Goal: Register for event/course

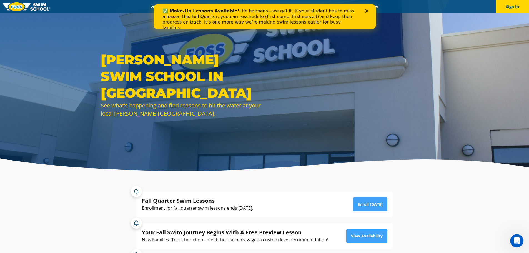
click at [367, 9] on icon "Close" at bounding box center [366, 10] width 3 height 3
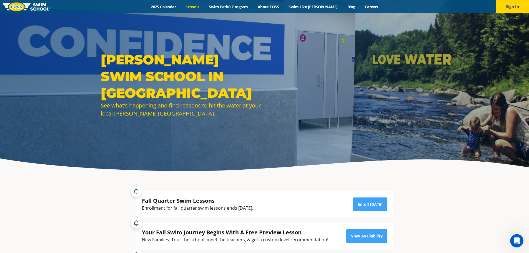
click at [200, 5] on link "Schools" at bounding box center [192, 6] width 23 height 5
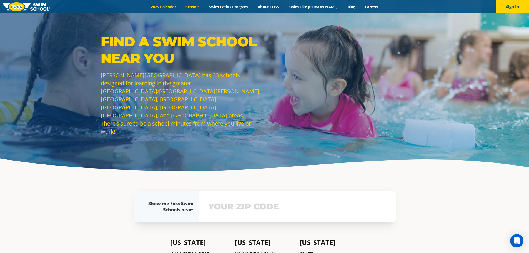
click at [179, 7] on link "2025 Calendar" at bounding box center [163, 6] width 35 height 5
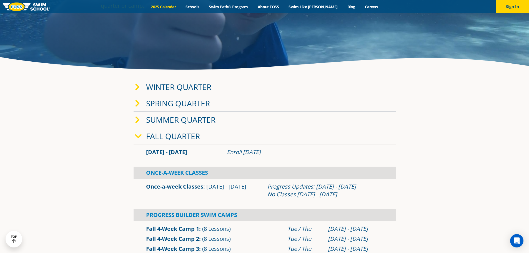
scroll to position [111, 0]
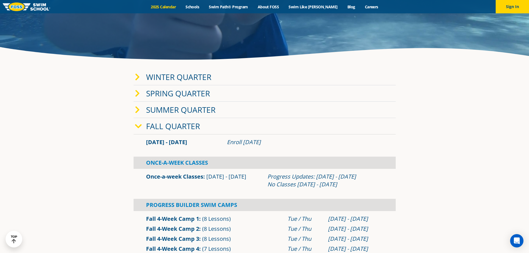
click at [138, 80] on icon at bounding box center [137, 77] width 5 height 8
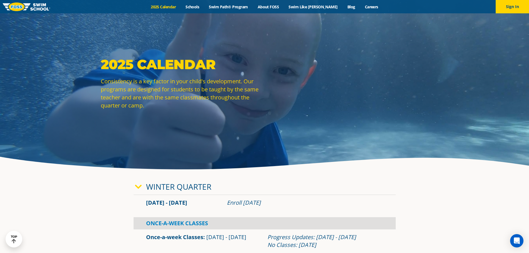
scroll to position [0, 0]
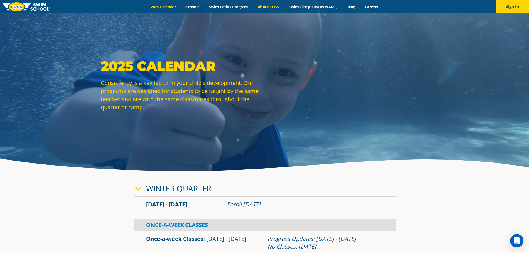
click at [284, 7] on link "About FOSS" at bounding box center [268, 6] width 31 height 5
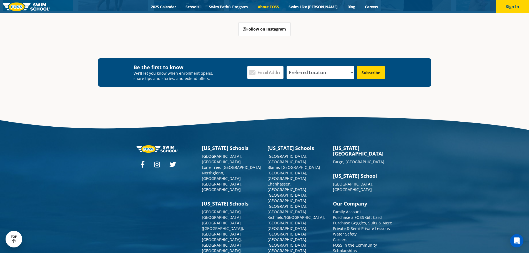
scroll to position [1490, 0]
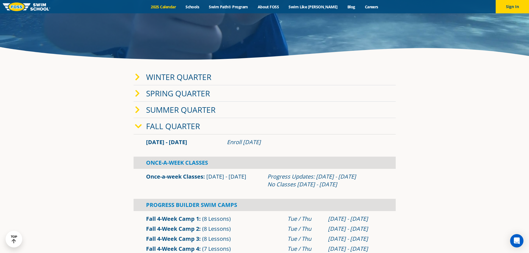
scroll to position [111, 0]
click at [137, 75] on icon at bounding box center [137, 78] width 5 height 8
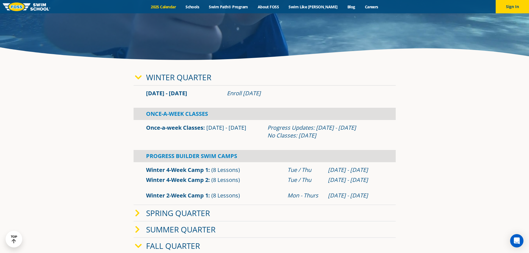
click at [197, 126] on link "Once-a-week Classes" at bounding box center [174, 127] width 57 height 7
